Goal: Task Accomplishment & Management: Manage account settings

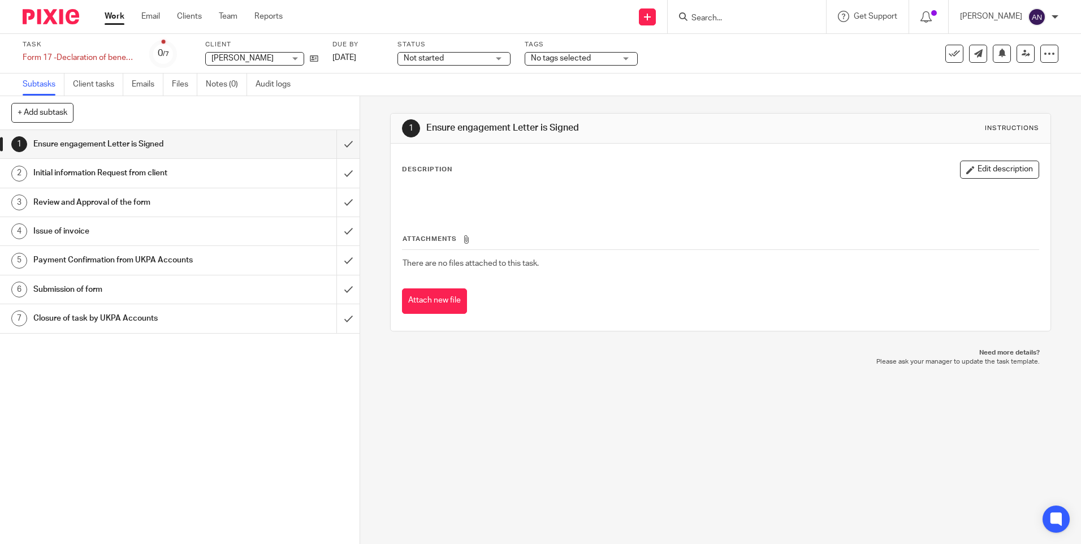
click at [115, 19] on link "Work" at bounding box center [115, 16] width 20 height 11
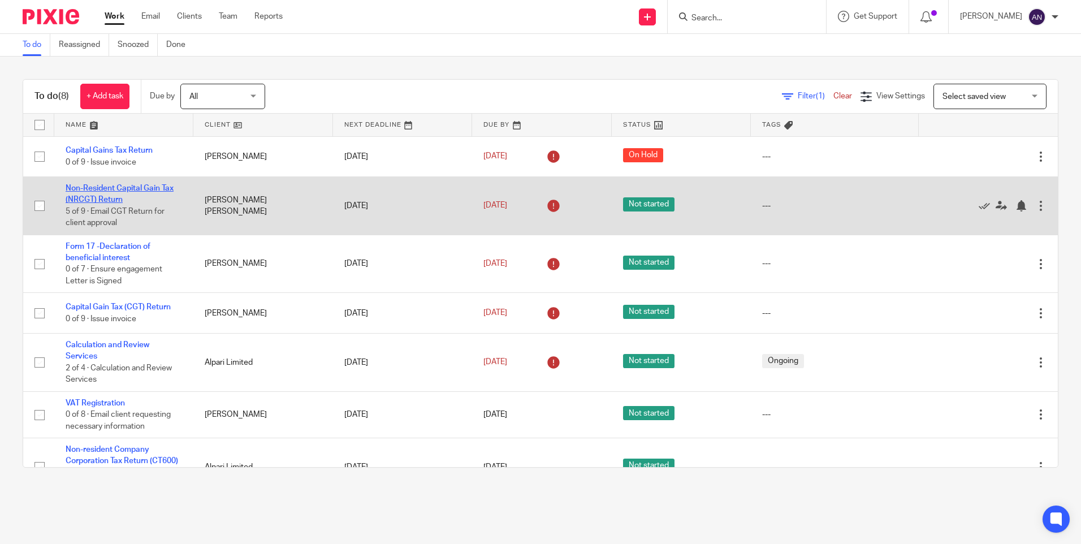
click at [122, 191] on link "Non-Resident Capital Gain Tax (NRCGT) Return" at bounding box center [120, 193] width 108 height 19
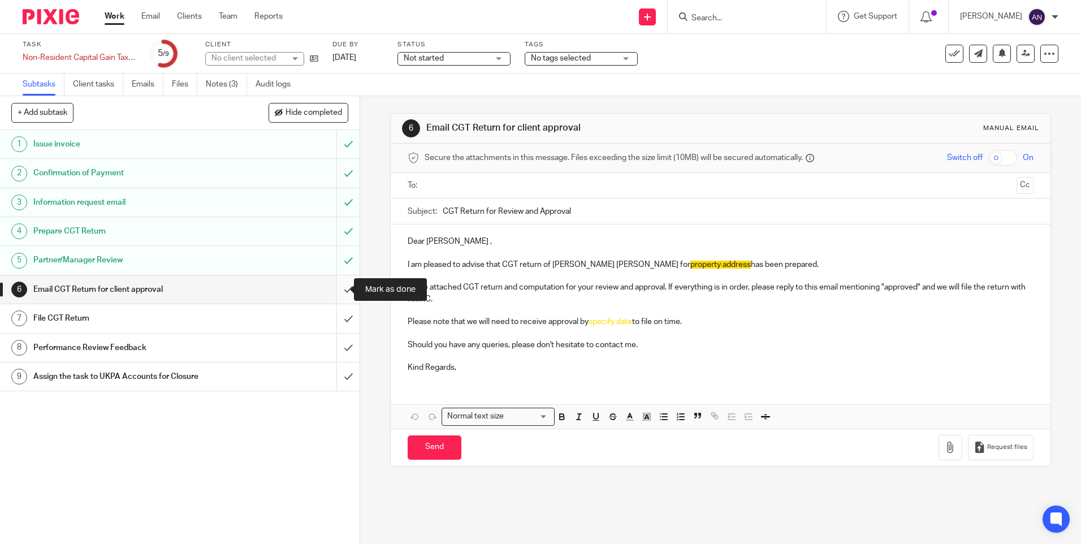
click at [329, 293] on input "submit" at bounding box center [180, 289] width 360 height 28
click at [337, 315] on input "submit" at bounding box center [180, 318] width 360 height 28
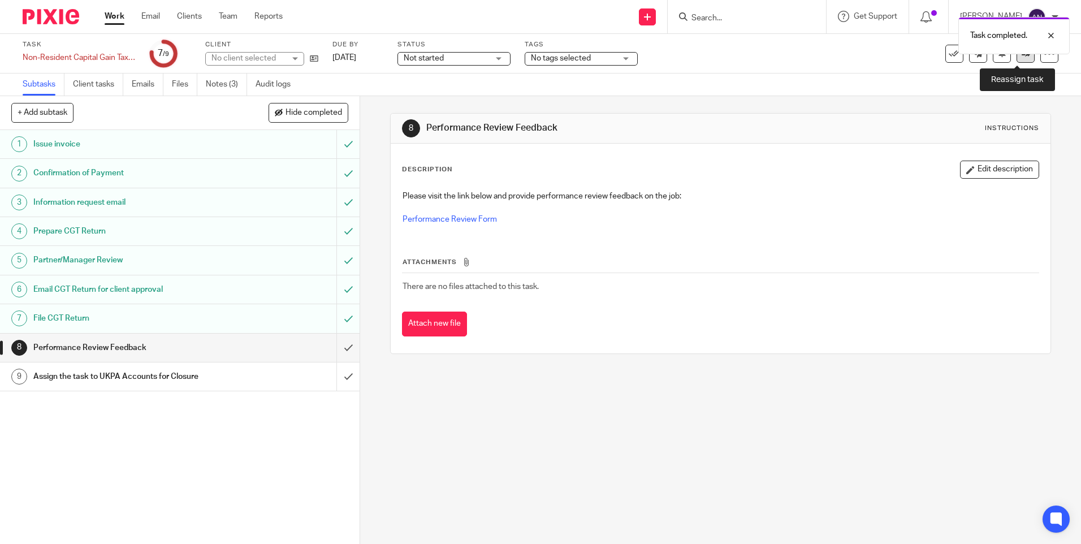
click at [1017, 58] on link at bounding box center [1025, 54] width 18 height 18
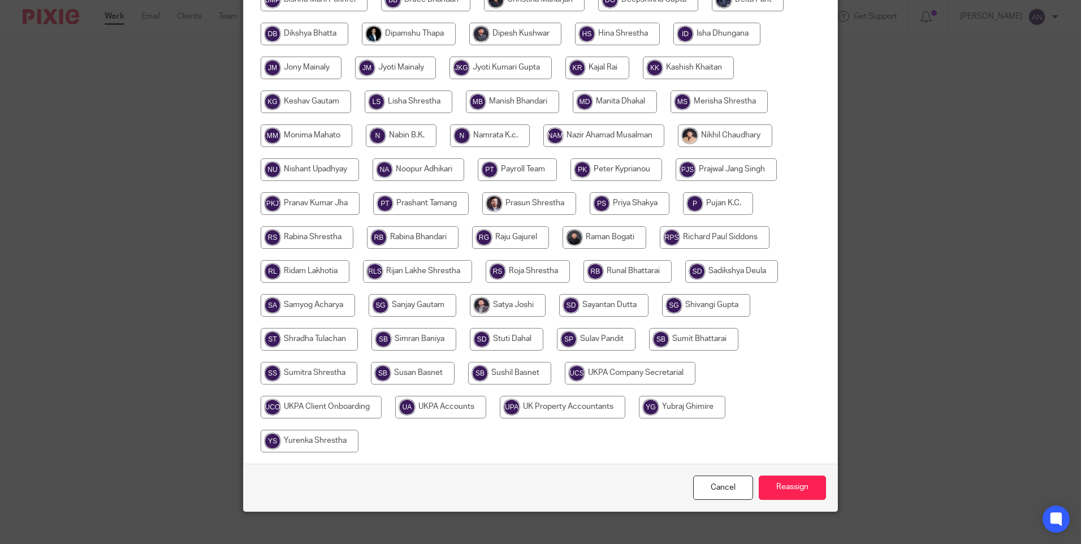
scroll to position [365, 0]
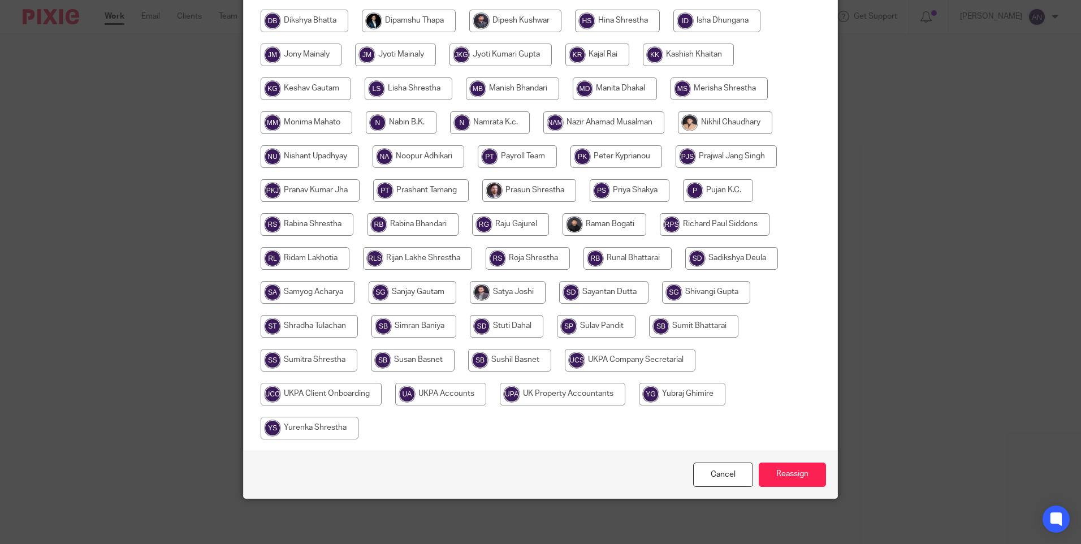
click at [432, 396] on input "radio" at bounding box center [440, 394] width 91 height 23
radio input "true"
click at [768, 477] on input "Reassign" at bounding box center [792, 474] width 67 height 24
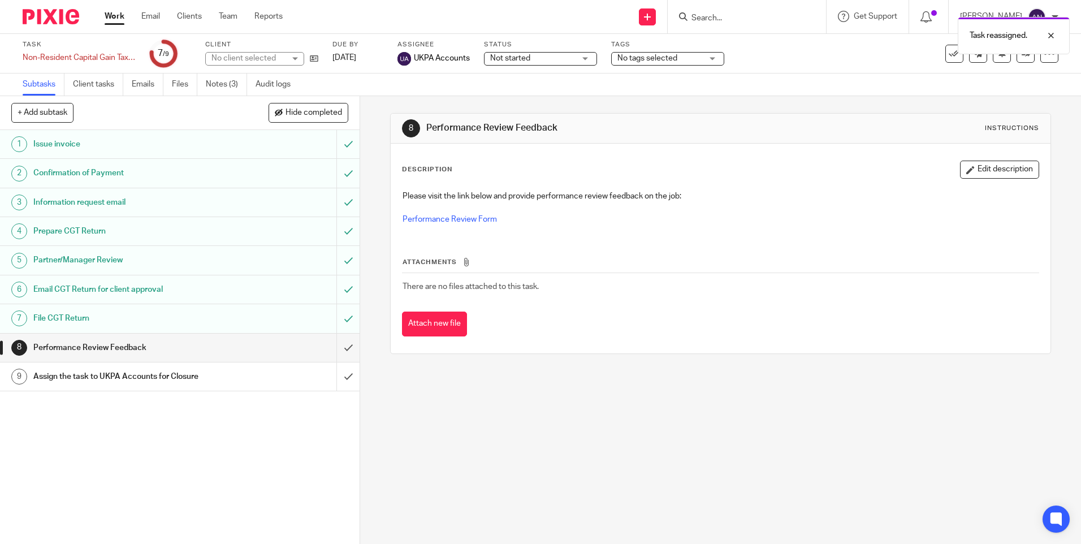
click at [118, 12] on link "Work" at bounding box center [115, 16] width 20 height 11
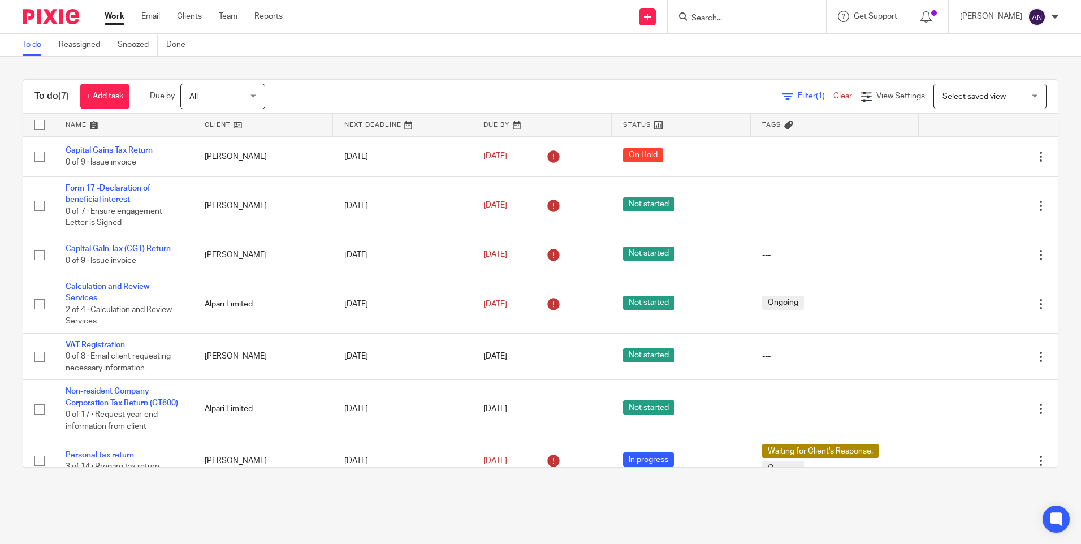
click at [419, 73] on div "To do (7) + Add task Due by All All [DATE] [DATE] This week Next week This mont…" at bounding box center [540, 274] width 1081 height 434
click at [418, 73] on div "To do (7) + Add task Due by All All [DATE] [DATE] This week Next week This mont…" at bounding box center [540, 274] width 1081 height 434
drag, startPoint x: 721, startPoint y: 76, endPoint x: 707, endPoint y: 89, distance: 18.8
click at [709, 14] on input "Search" at bounding box center [741, 19] width 102 height 10
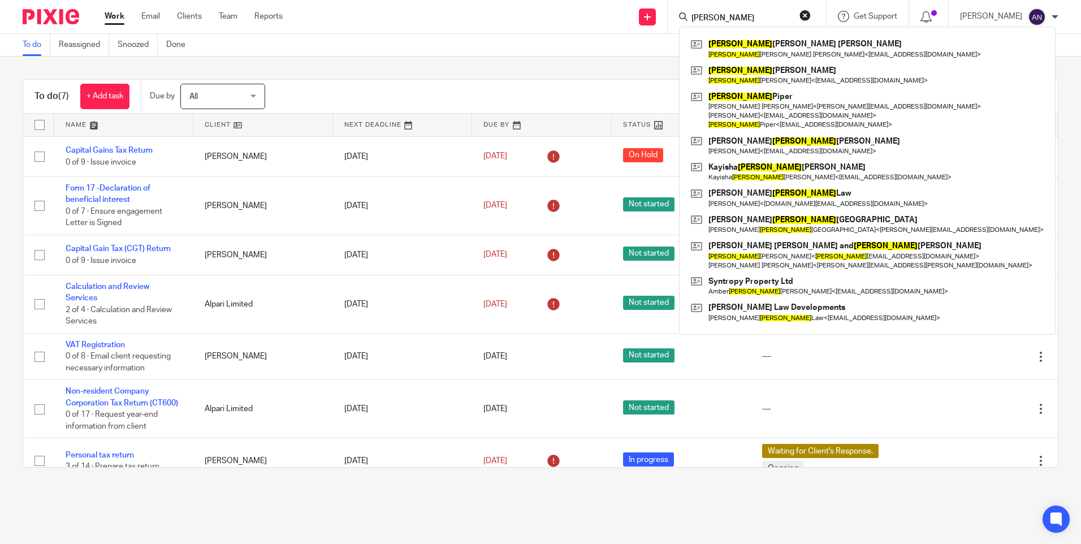
click at [704, 14] on input "[PERSON_NAME]" at bounding box center [741, 19] width 102 height 10
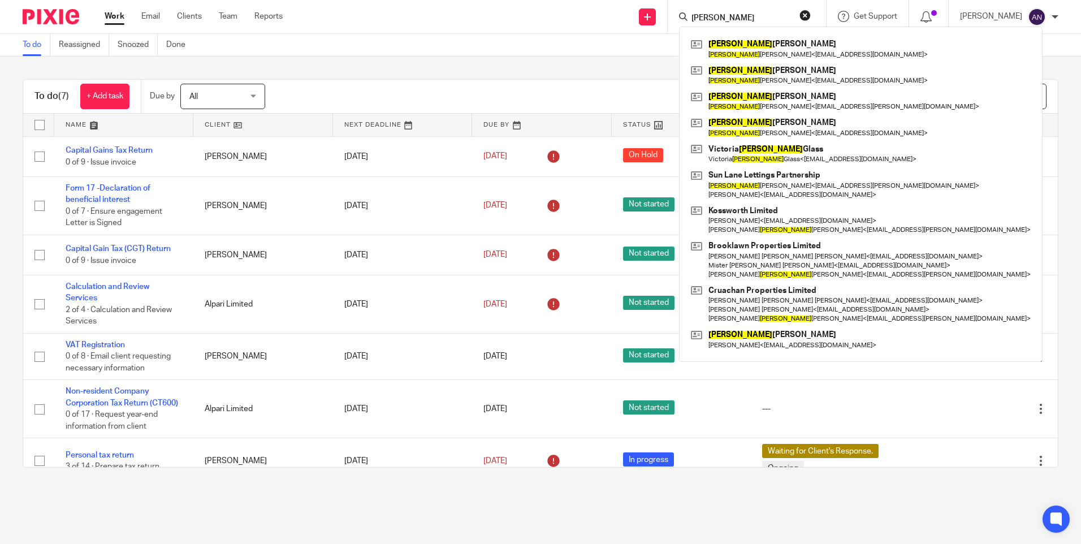
type input "[PERSON_NAME]"
